Goal: Task Accomplishment & Management: Manage account settings

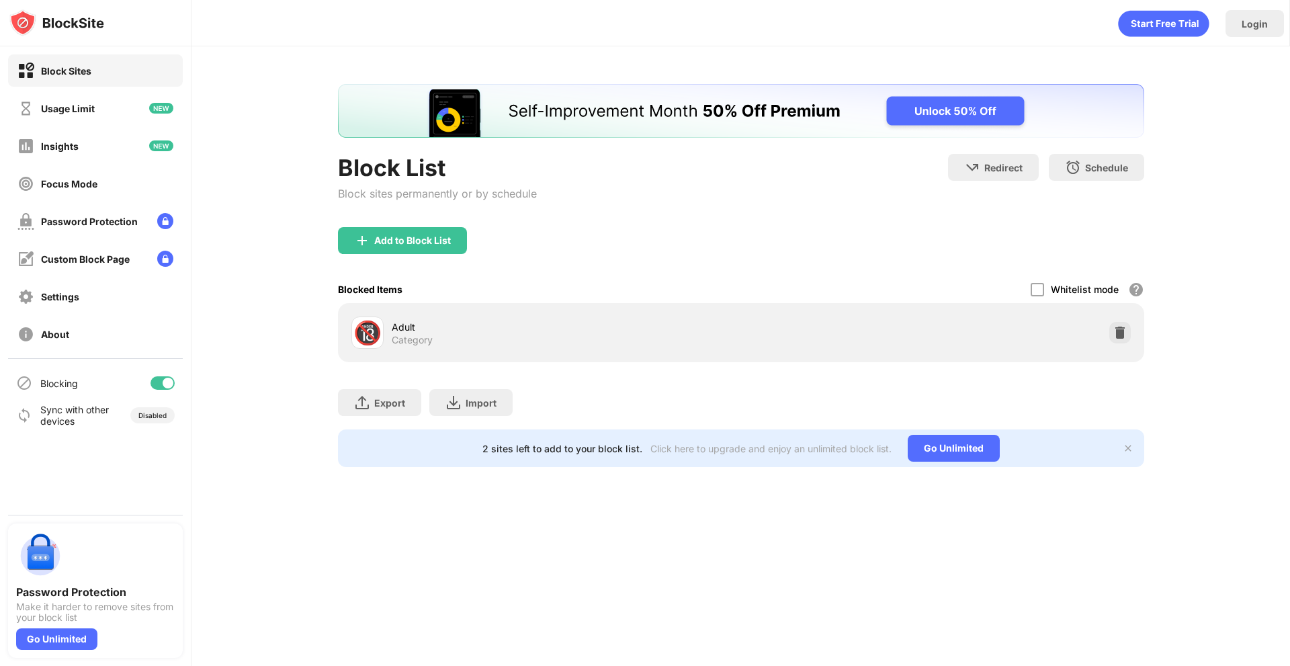
click at [160, 383] on div at bounding box center [162, 382] width 24 height 13
click at [165, 385] on div at bounding box center [162, 382] width 24 height 13
